Goal: Check status: Check status

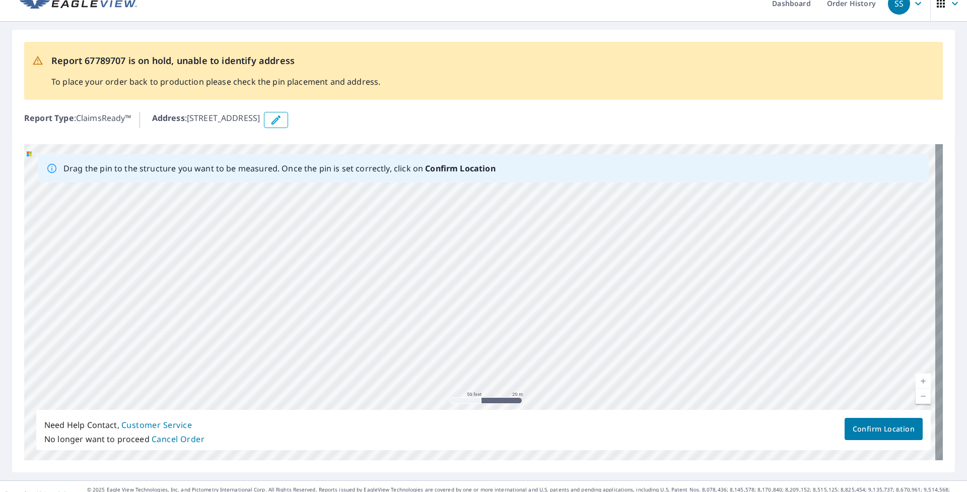
scroll to position [10, 0]
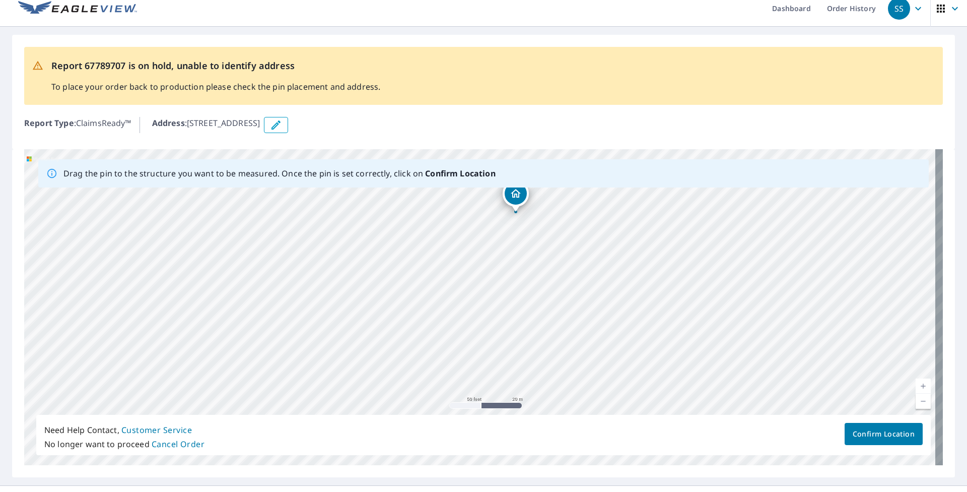
drag, startPoint x: 529, startPoint y: 233, endPoint x: 516, endPoint y: 316, distance: 84.1
click at [449, 316] on div "[STREET_ADDRESS]" at bounding box center [483, 307] width 919 height 316
drag, startPoint x: 517, startPoint y: 235, endPoint x: 501, endPoint y: 290, distance: 57.2
click at [449, 290] on div "[STREET_ADDRESS]" at bounding box center [483, 307] width 919 height 316
click at [449, 250] on icon "Dropped pin, building 1, Residential property, 1916 W Morningside Dr Unit 95 Ph…" at bounding box center [500, 248] width 10 height 9
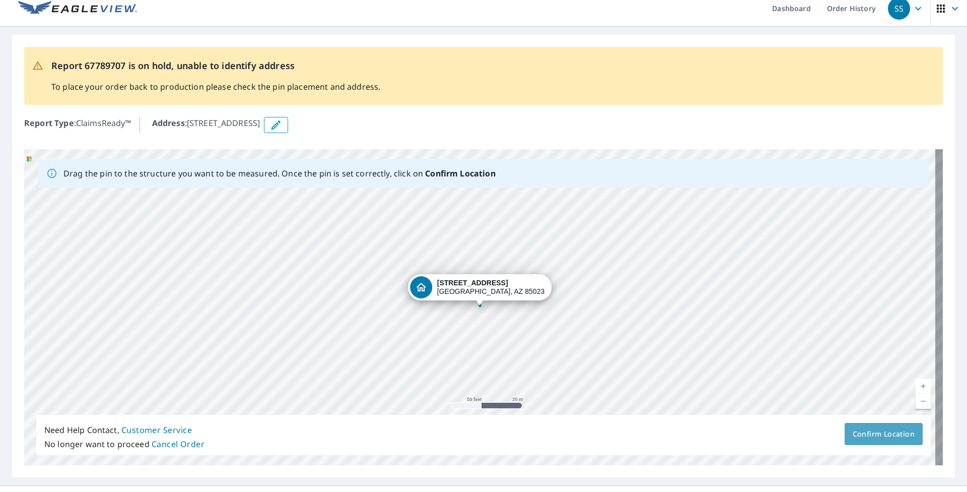
click at [449, 375] on span "Confirm Location" at bounding box center [884, 434] width 62 height 13
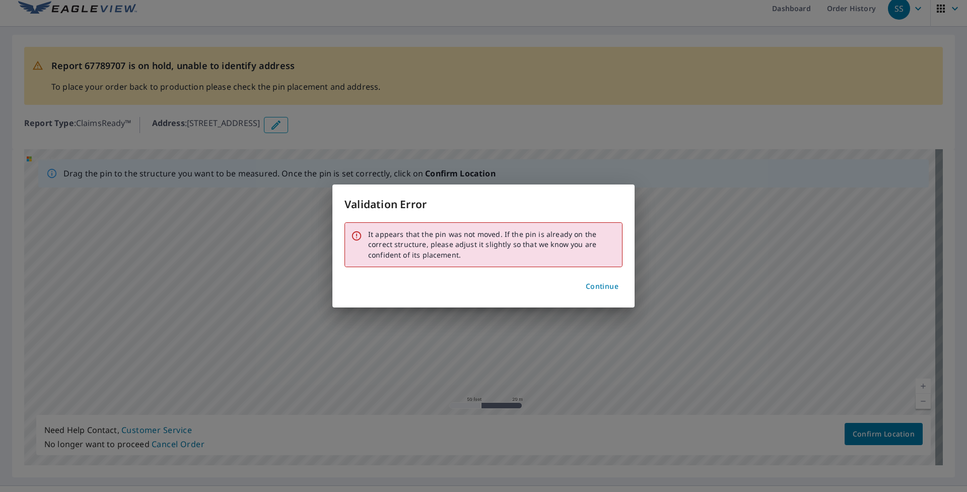
click at [449, 287] on span "Continue" at bounding box center [602, 286] width 33 height 13
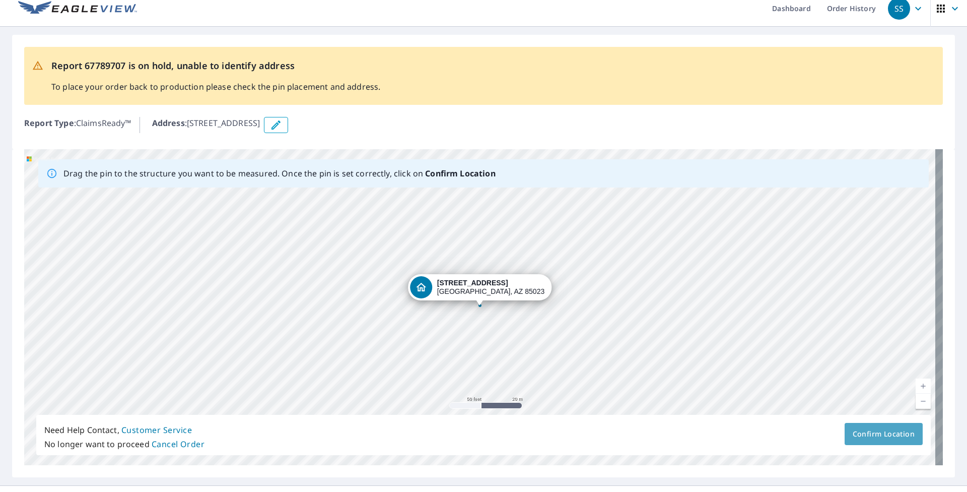
click at [449, 375] on span "Confirm Location" at bounding box center [884, 434] width 62 height 13
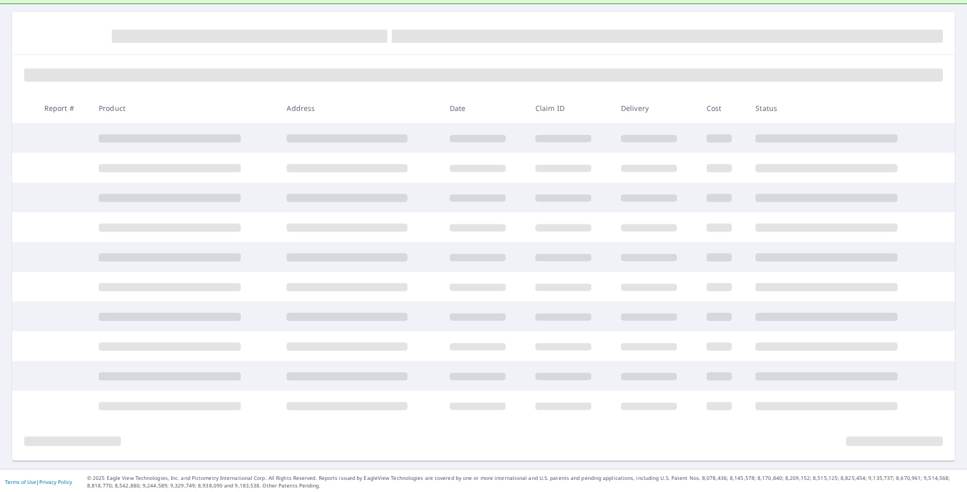
scroll to position [117, 0]
